Goal: Complete application form

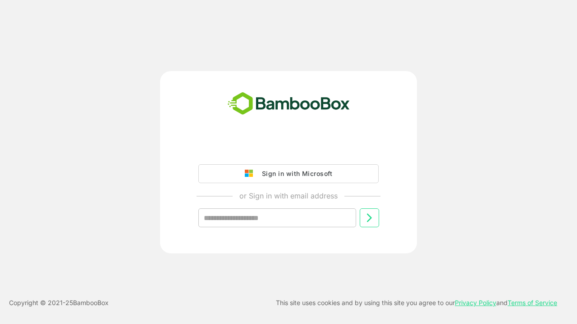
type input "**********"
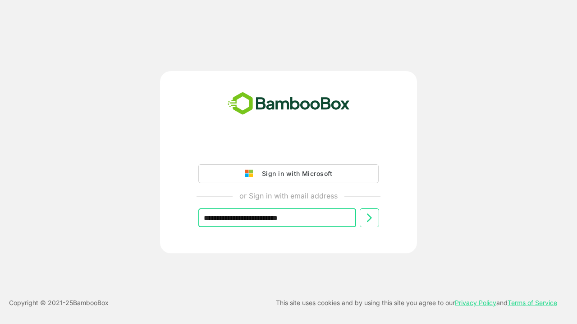
click at [369, 218] on icon at bounding box center [369, 218] width 11 height 11
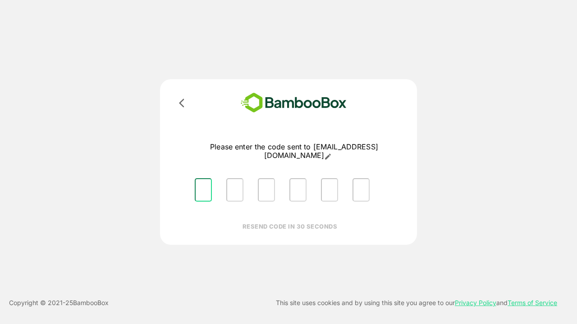
type input "*"
